Goal: Task Accomplishment & Management: Use online tool/utility

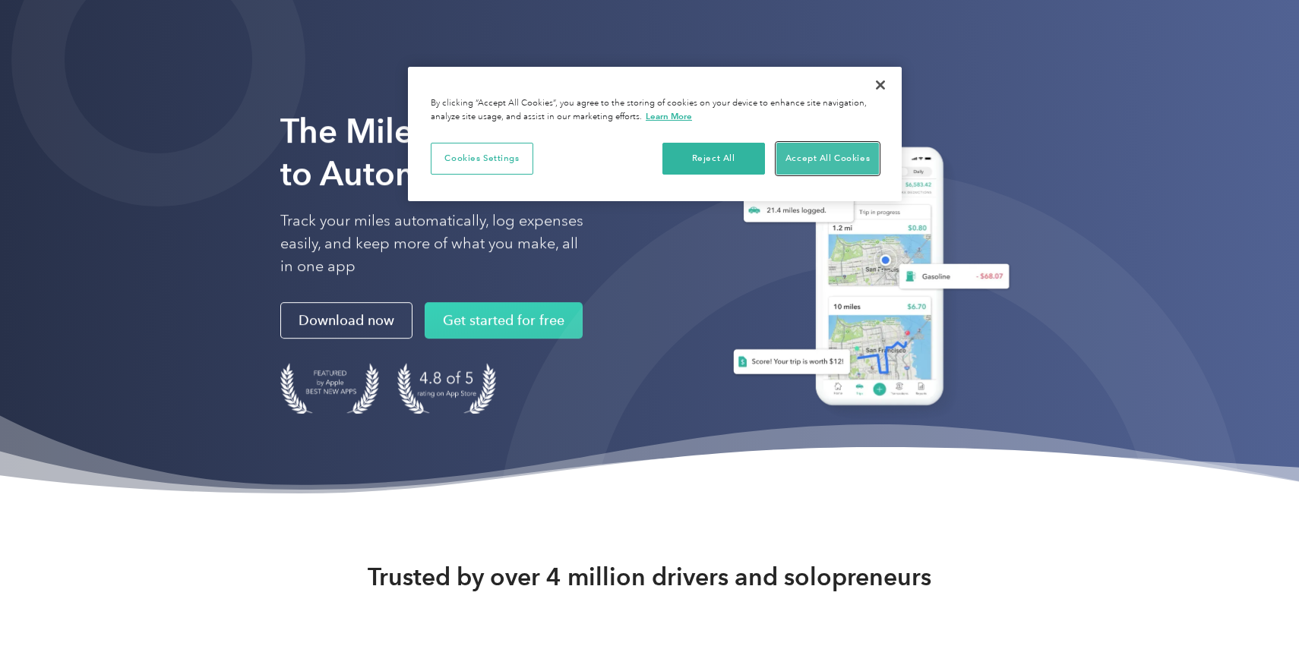
click at [830, 162] on button "Accept All Cookies" at bounding box center [827, 159] width 103 height 32
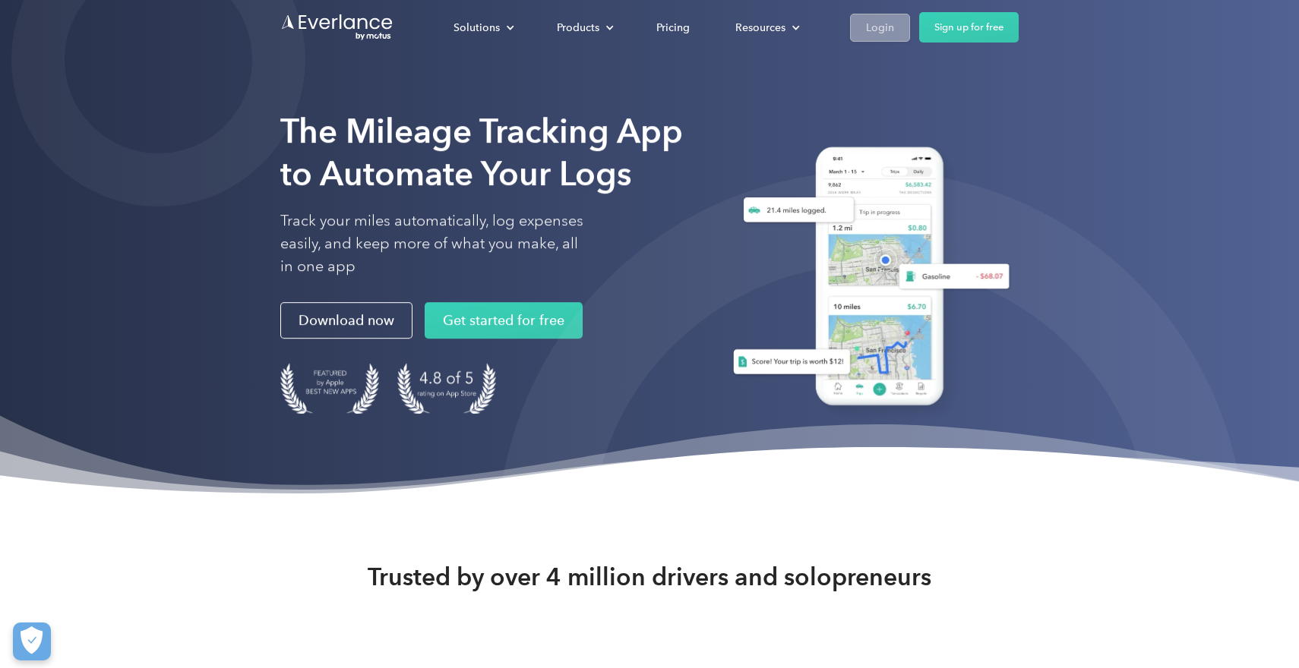
click at [888, 16] on link "Login" at bounding box center [880, 28] width 60 height 28
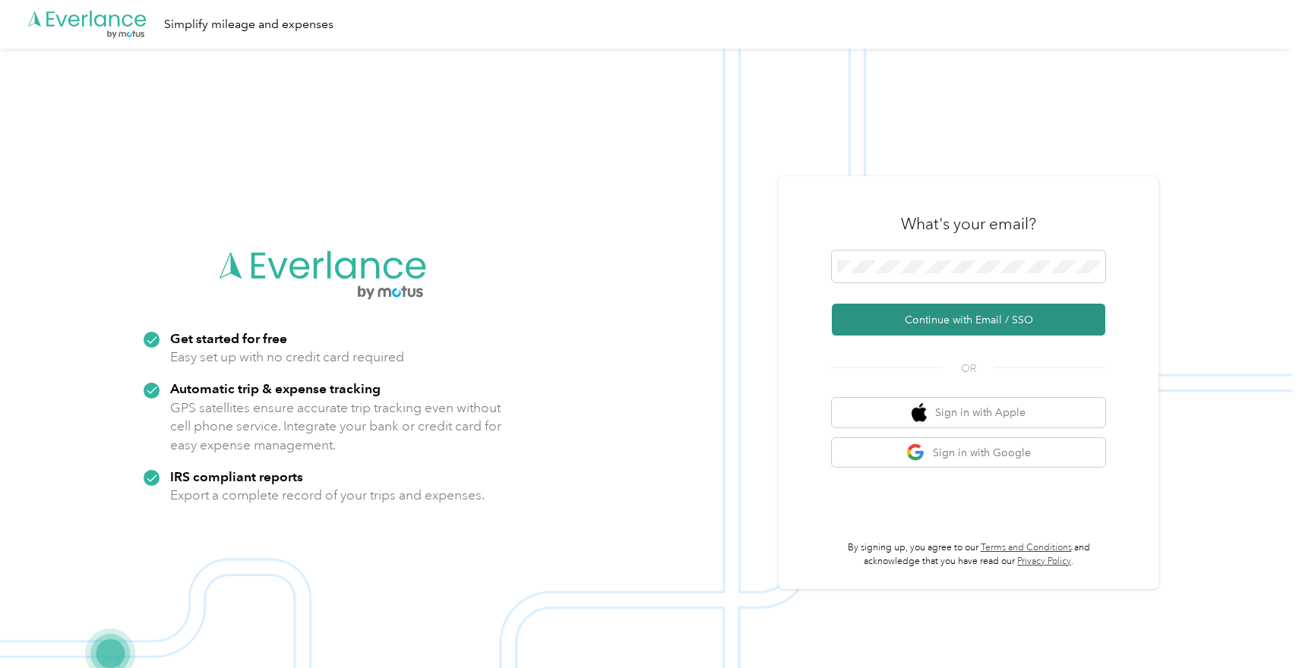
click at [966, 321] on button "Continue with Email / SSO" at bounding box center [968, 320] width 273 height 32
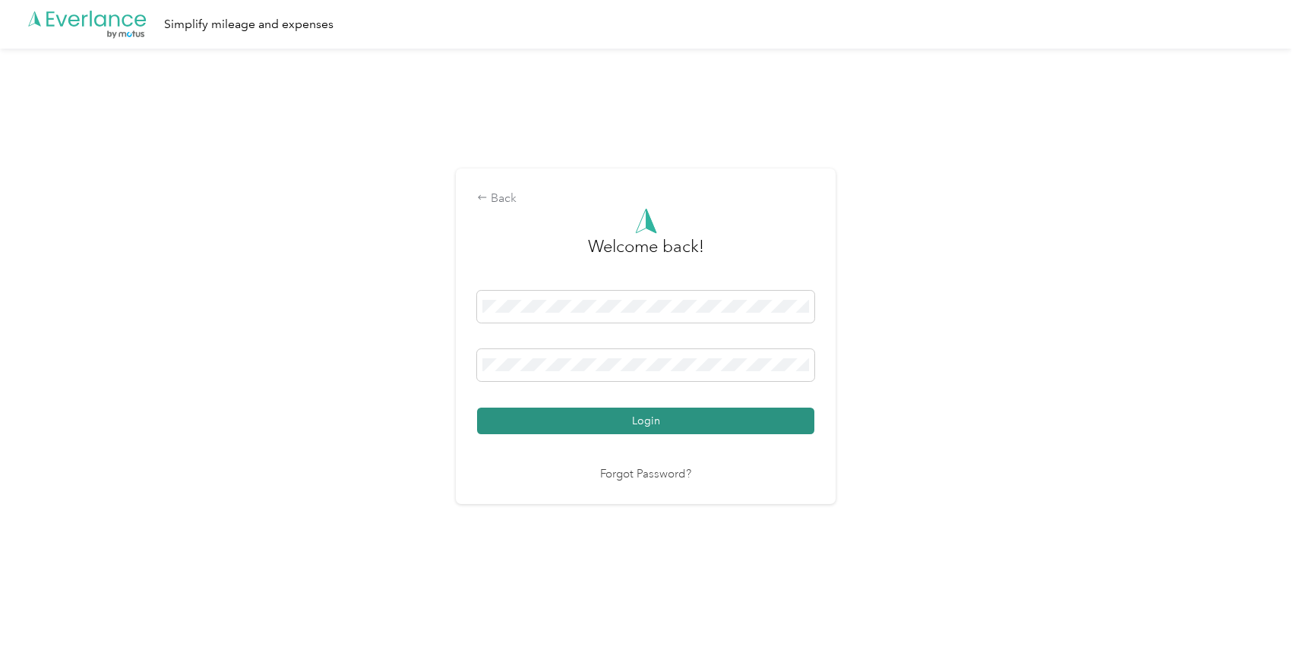
click at [658, 415] on button "Login" at bounding box center [645, 421] width 337 height 27
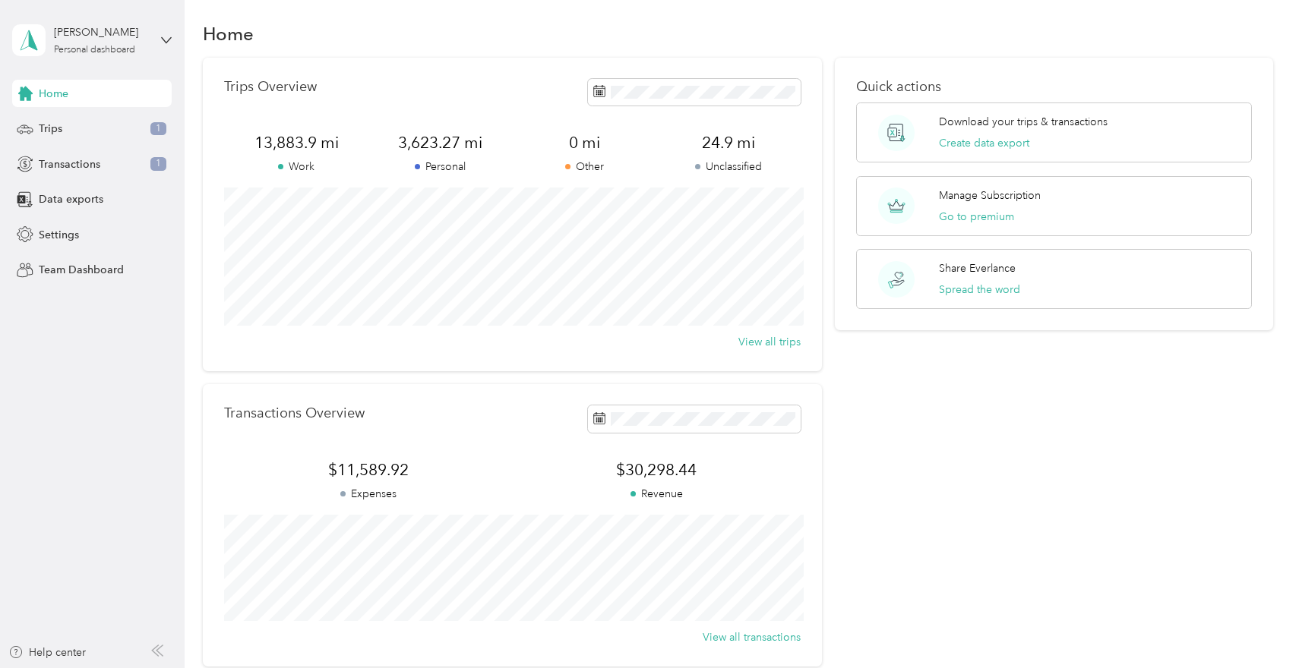
scroll to position [8, 0]
click at [971, 137] on button "Create data export" at bounding box center [984, 144] width 90 height 16
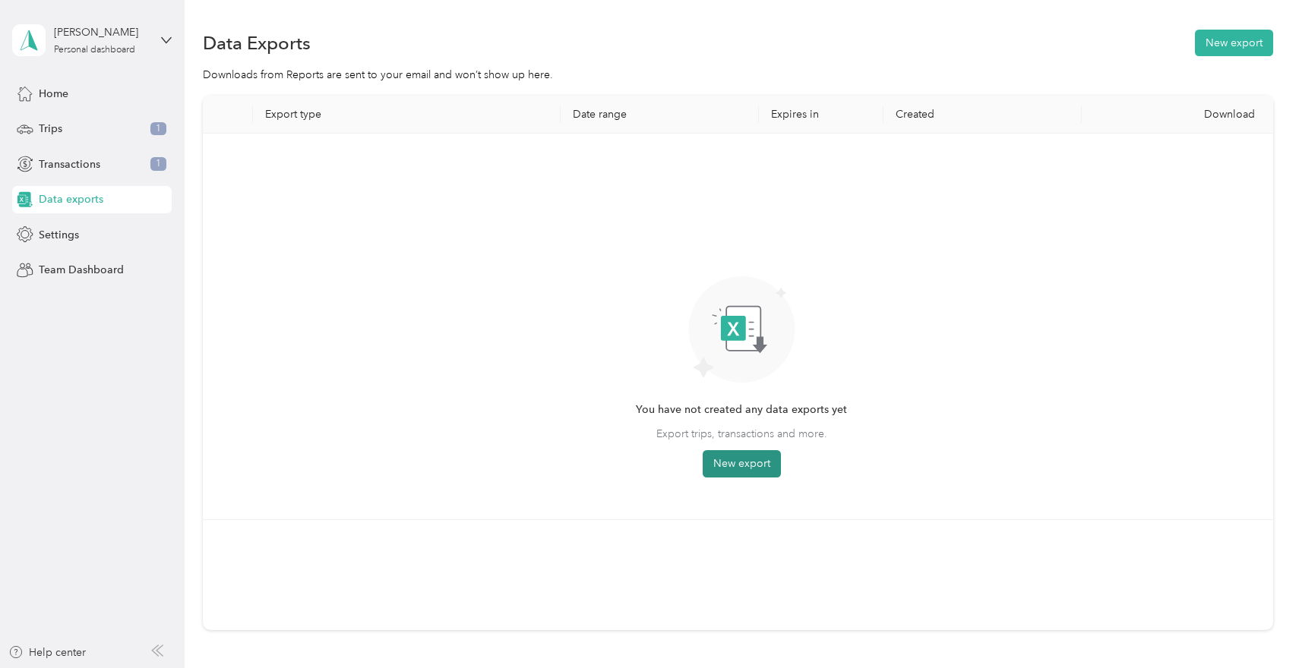
click at [750, 455] on button "New export" at bounding box center [741, 463] width 78 height 27
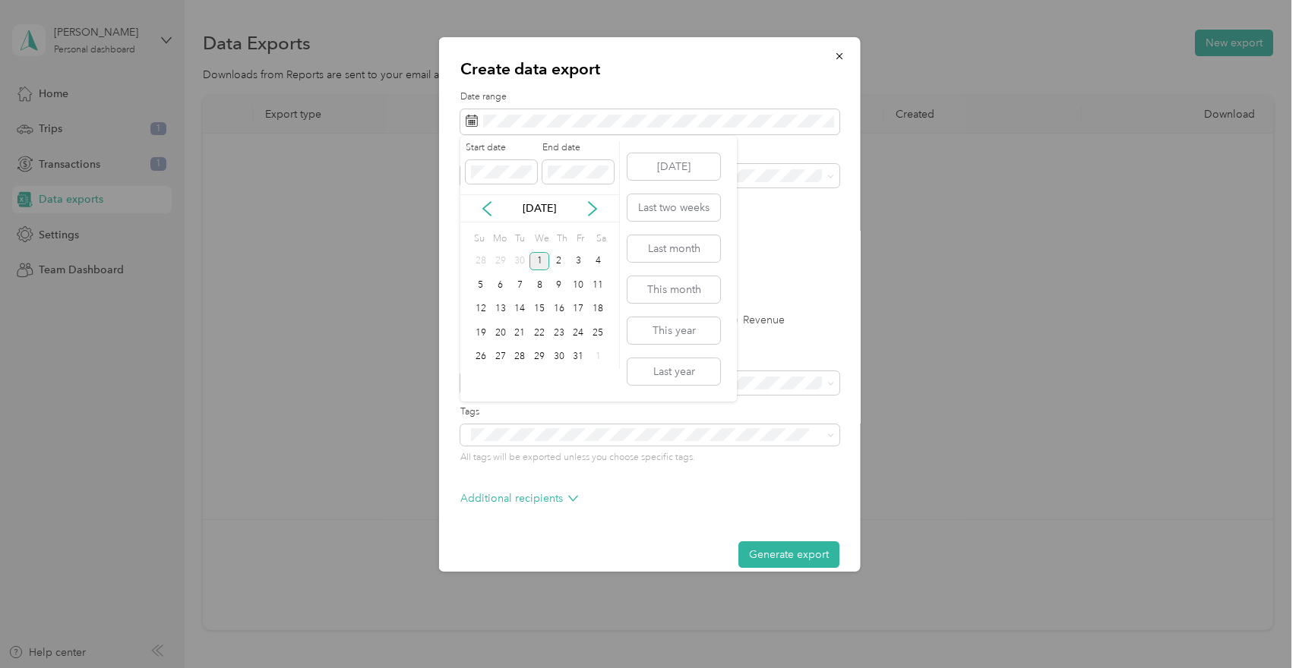
click at [479, 198] on div "[DATE]" at bounding box center [539, 208] width 159 height 28
click at [488, 210] on icon at bounding box center [486, 208] width 15 height 15
click at [523, 262] on div "1" at bounding box center [520, 261] width 20 height 19
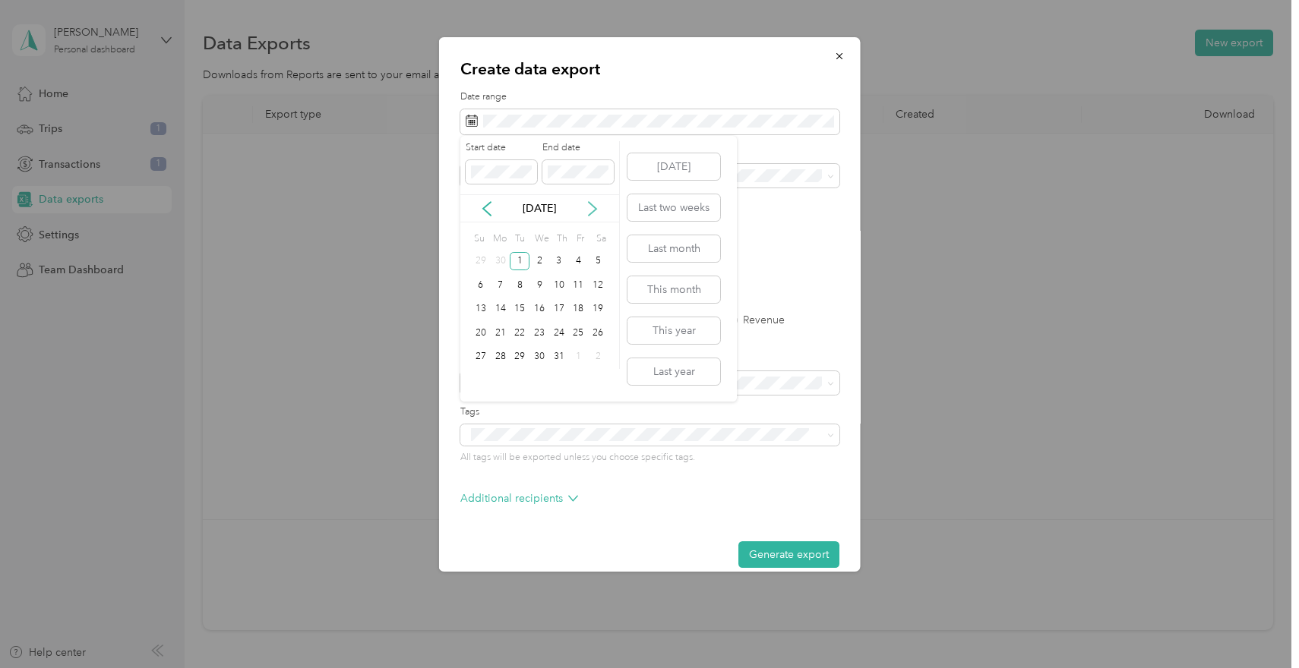
click at [593, 201] on icon at bounding box center [592, 208] width 15 height 15
click at [481, 211] on icon at bounding box center [486, 208] width 15 height 15
click at [516, 352] on div "30" at bounding box center [520, 357] width 20 height 19
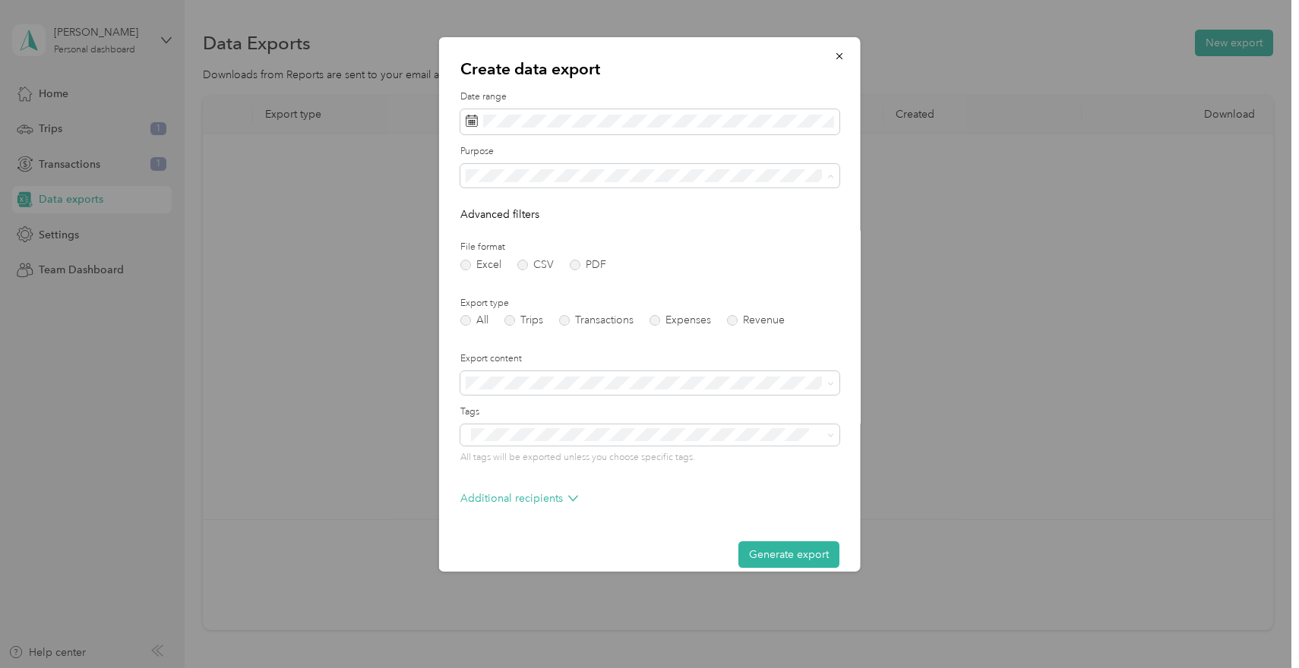
click at [564, 276] on div "BabyQuip" at bounding box center [650, 282] width 358 height 16
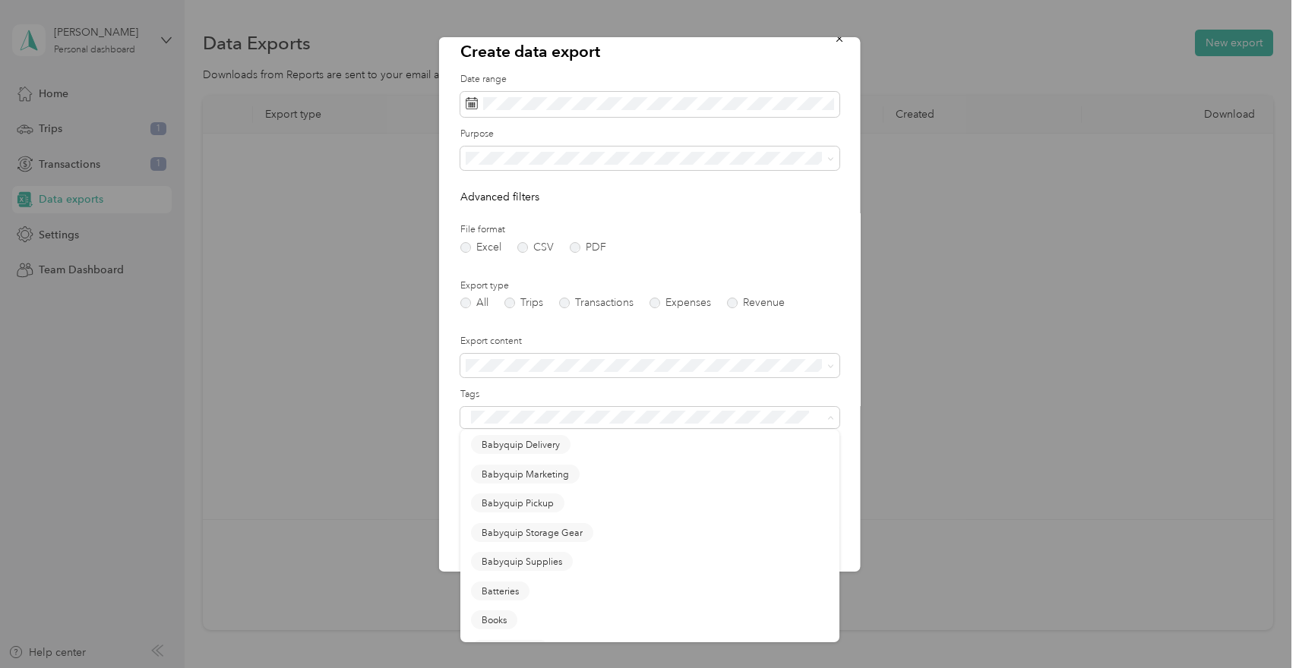
click at [815, 286] on label "Export type" at bounding box center [649, 286] width 379 height 14
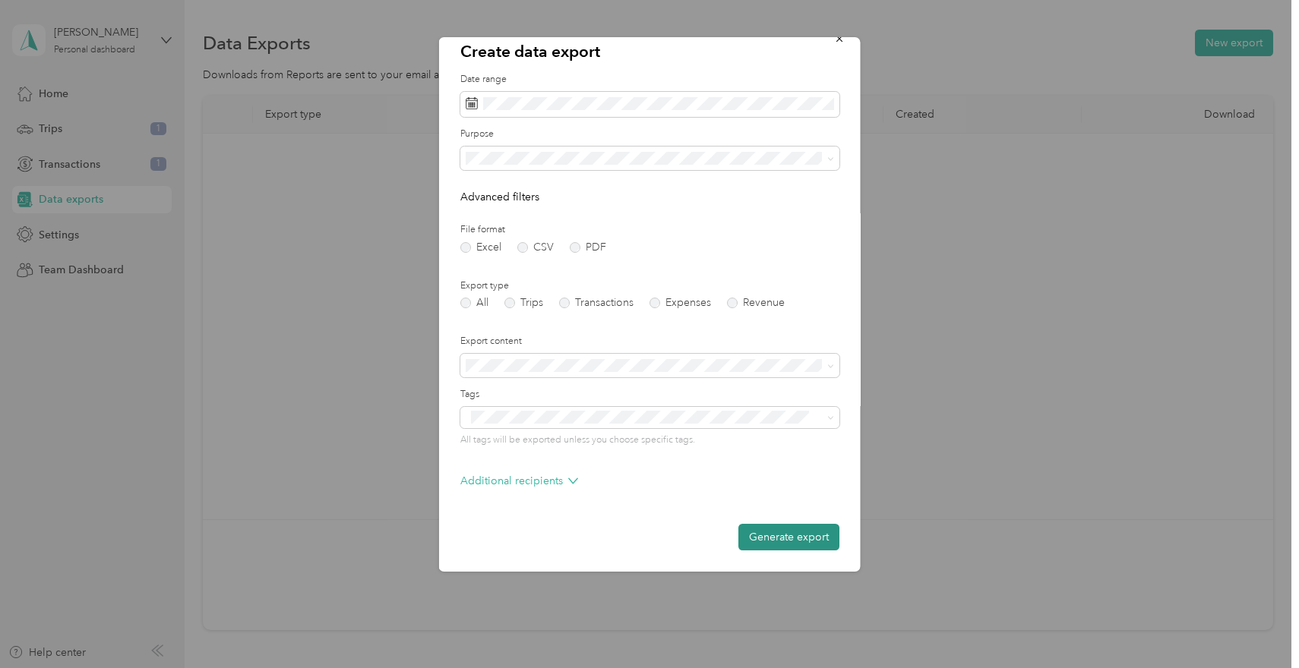
click at [778, 548] on button "Generate export" at bounding box center [788, 537] width 101 height 27
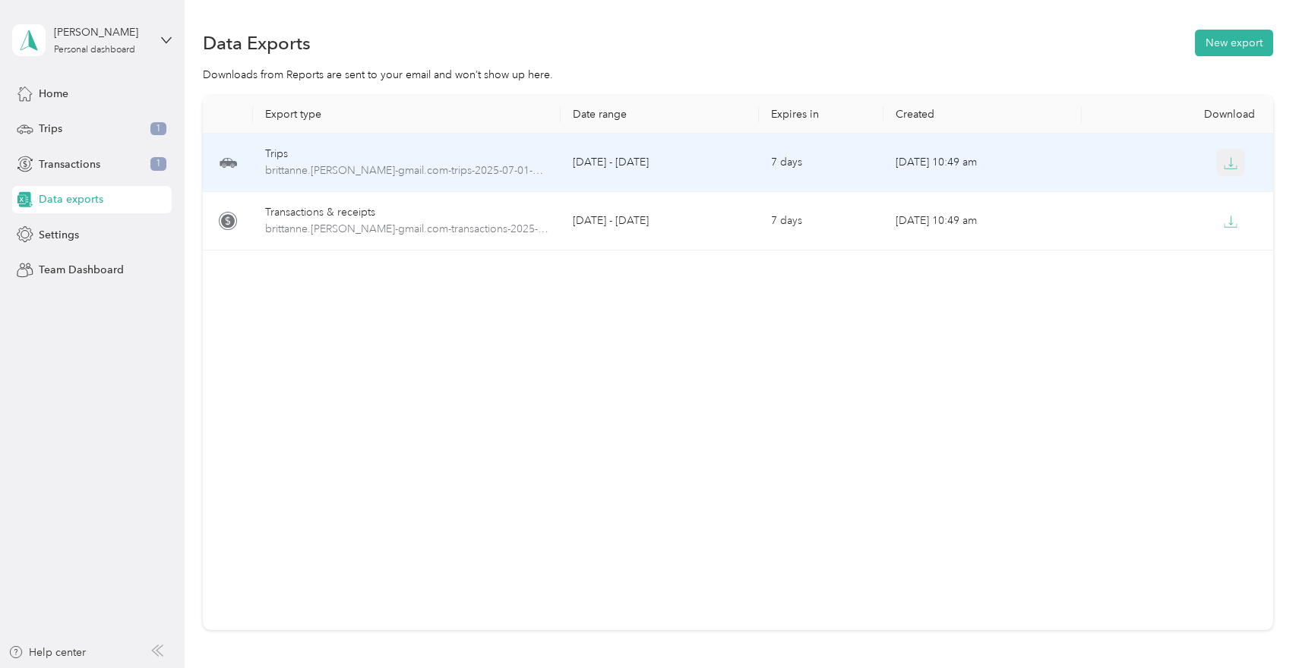
click at [1227, 159] on icon "button" at bounding box center [1230, 163] width 14 height 14
